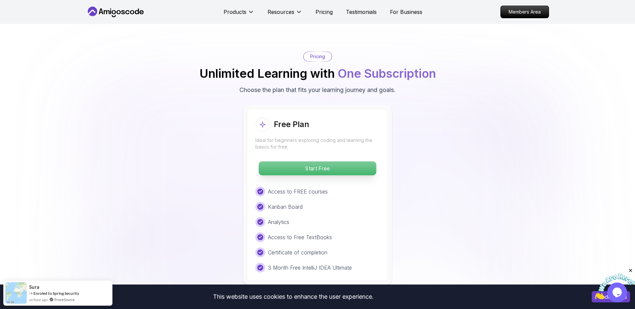
click at [351, 161] on p "Start Free" at bounding box center [317, 168] width 117 height 14
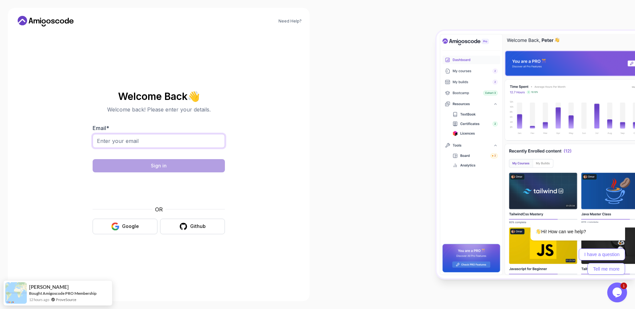
click at [177, 141] on input "Email *" at bounding box center [159, 141] width 132 height 14
type input "[EMAIL_ADDRESS][DOMAIN_NAME]"
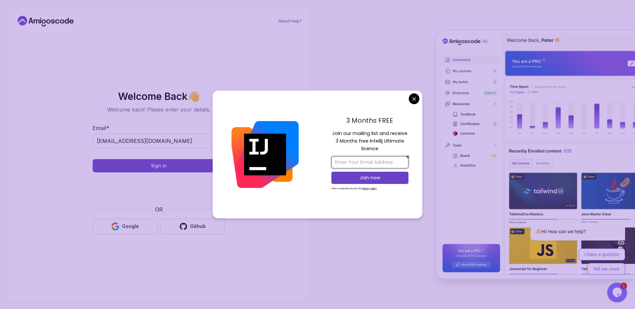
click at [368, 160] on input "email" at bounding box center [370, 162] width 77 height 12
type input "[EMAIL_ADDRESS][DOMAIN_NAME]"
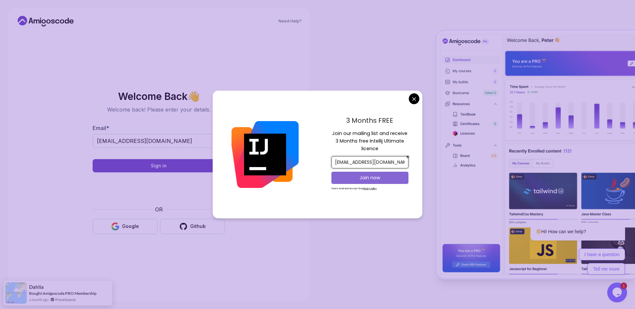
click at [373, 178] on p "Join now" at bounding box center [370, 177] width 63 height 7
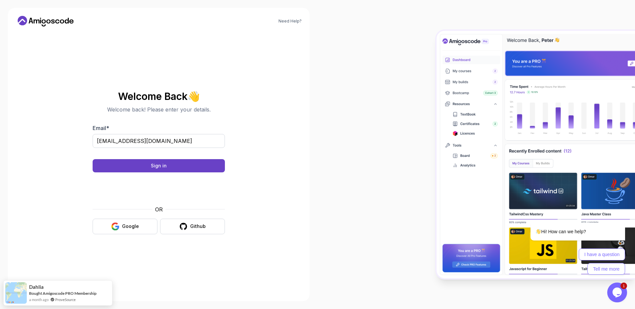
click at [370, 64] on body "Need Help? Welcome Back 👋 Welcome back! Please enter your details. Email * [EMA…" at bounding box center [317, 154] width 635 height 309
click at [194, 162] on button "Sign in" at bounding box center [159, 165] width 132 height 13
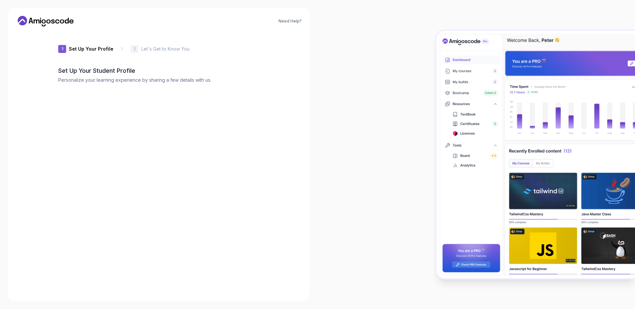
type input "wittycobra4bea4"
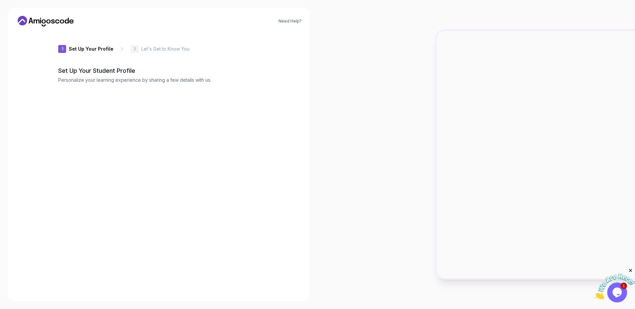
type input "gentleowl5705b"
